Goal: Find specific page/section: Find specific page/section

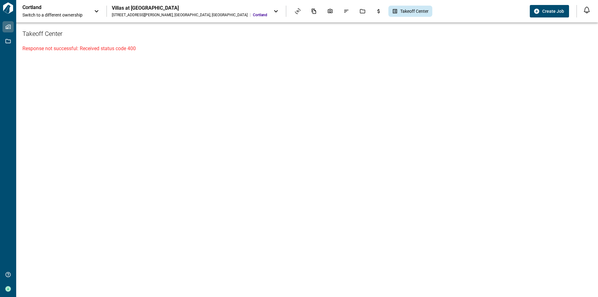
click at [132, 11] on div "Villas at [GEOGRAPHIC_DATA]" at bounding box center [189, 8] width 155 height 6
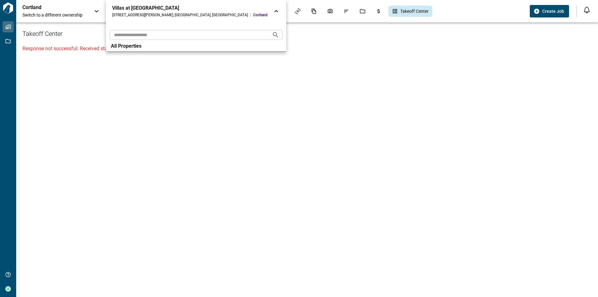
click at [37, 6] on div at bounding box center [299, 148] width 598 height 297
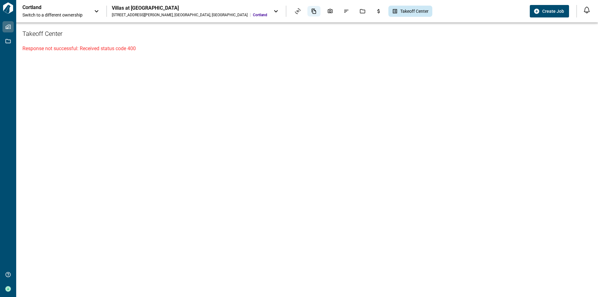
click at [307, 10] on div "Documents" at bounding box center [313, 11] width 13 height 11
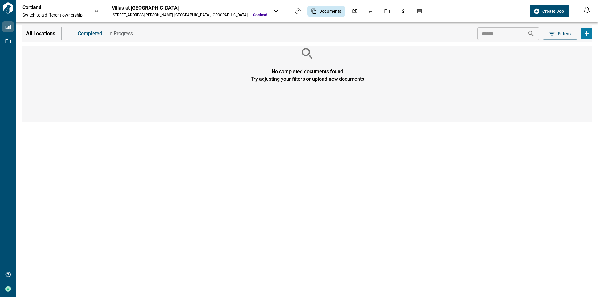
click at [121, 36] on span "In Progress" at bounding box center [120, 34] width 25 height 6
click at [93, 36] on span "Completed" at bounding box center [90, 34] width 24 height 6
